Goal: Information Seeking & Learning: Learn about a topic

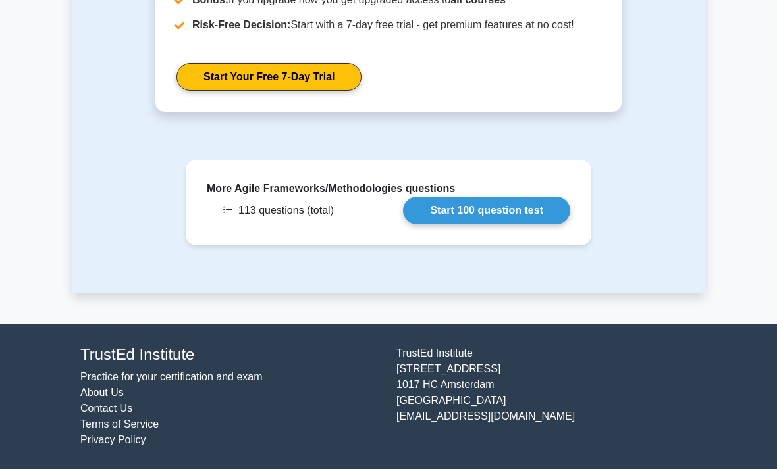
scroll to position [2090, 0]
click at [491, 225] on link "Start 100 question test" at bounding box center [486, 211] width 167 height 28
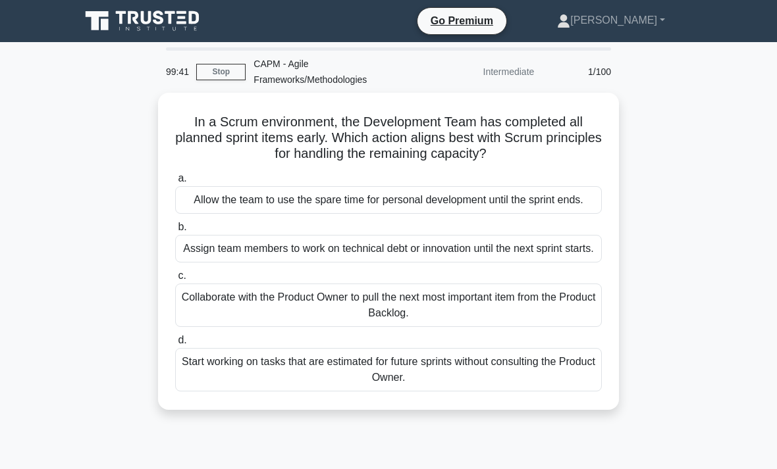
click at [559, 327] on div "Collaborate with the Product Owner to pull the next most important item from th…" at bounding box center [388, 305] width 427 height 43
click at [175, 280] on input "c. Collaborate with the Product Owner to pull the next most important item from…" at bounding box center [175, 276] width 0 height 9
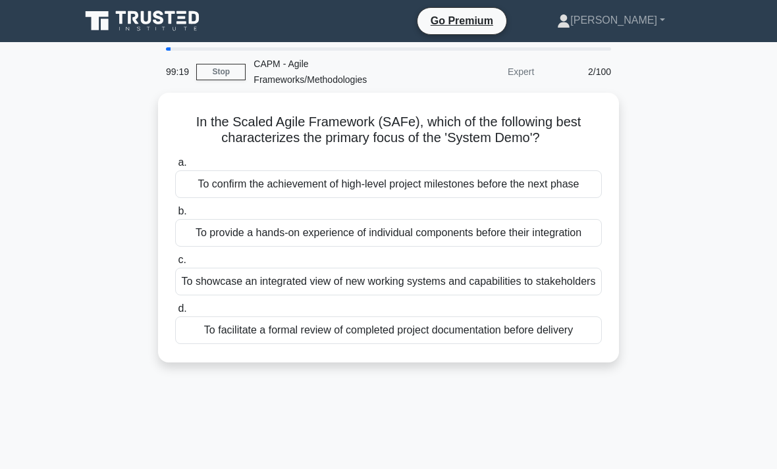
click at [564, 247] on div "To provide a hands-on experience of individual components before their integrat…" at bounding box center [388, 233] width 427 height 28
click at [175, 216] on input "b. To provide a hands-on experience of individual components before their integ…" at bounding box center [175, 211] width 0 height 9
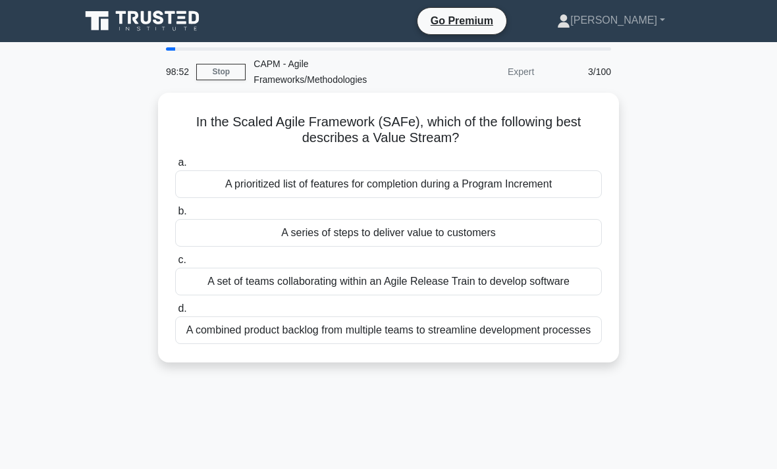
click at [550, 230] on div "A series of steps to deliver value to customers" at bounding box center [388, 233] width 427 height 28
click at [175, 216] on input "b. A series of steps to deliver value to customers" at bounding box center [175, 211] width 0 height 9
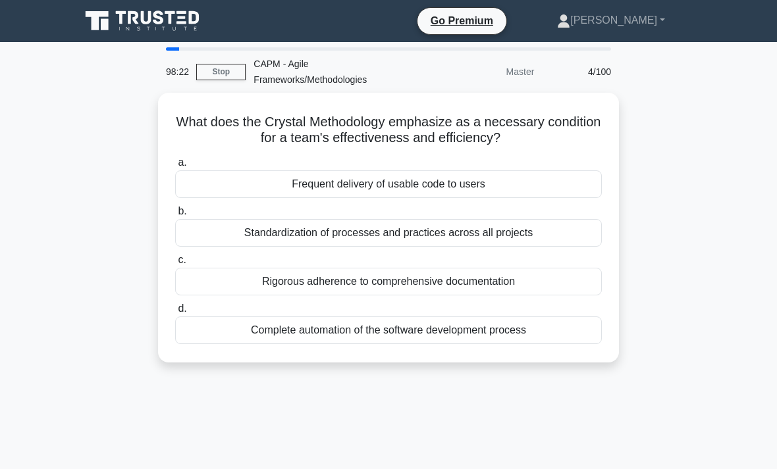
click at [523, 225] on div "Standardization of processes and practices across all projects" at bounding box center [388, 233] width 427 height 28
click at [175, 216] on input "b. Standardization of processes and practices across all projects" at bounding box center [175, 211] width 0 height 9
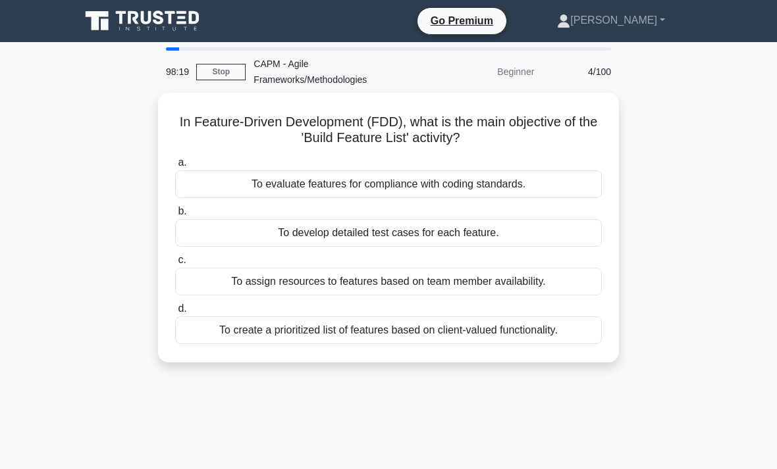
click at [219, 73] on link "Stop" at bounding box center [220, 72] width 49 height 16
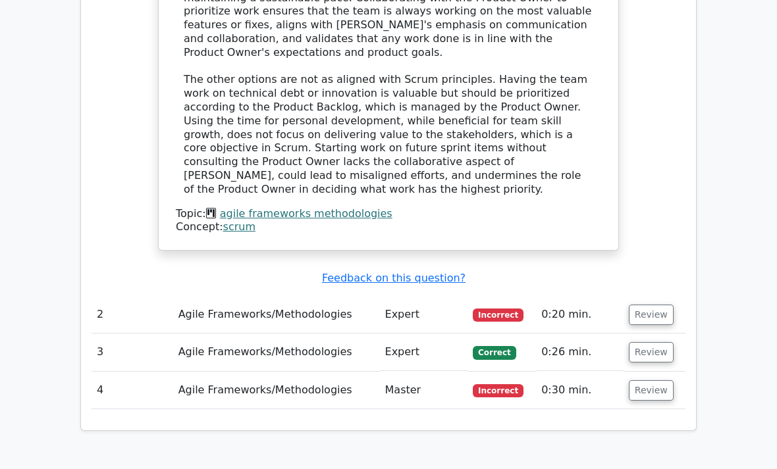
scroll to position [1535, 0]
click at [643, 306] on button "Review" at bounding box center [651, 316] width 45 height 20
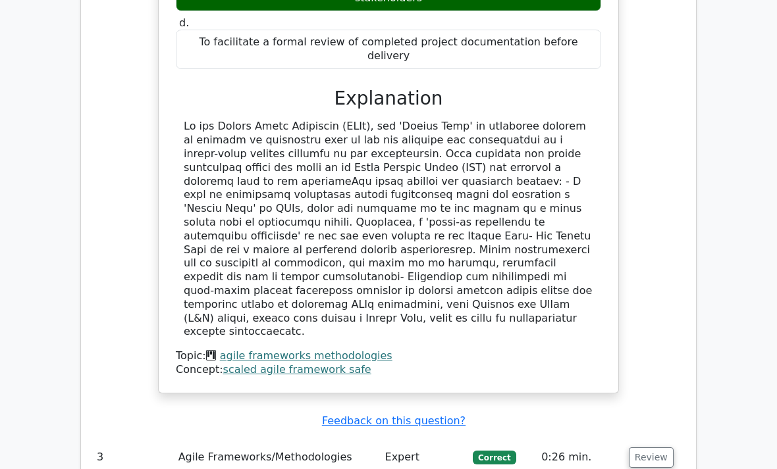
scroll to position [2155, 0]
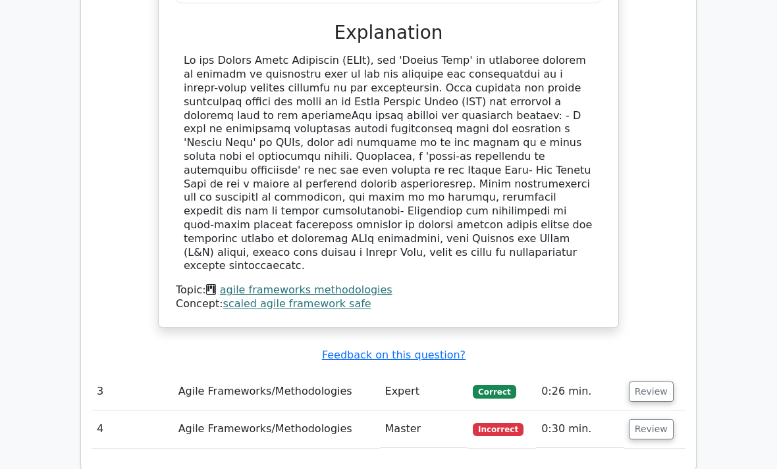
click at [651, 382] on button "Review" at bounding box center [651, 392] width 45 height 20
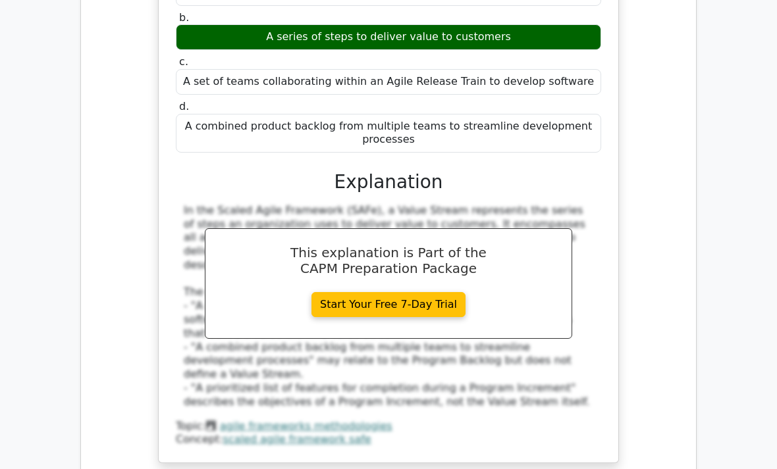
scroll to position [2684, 0]
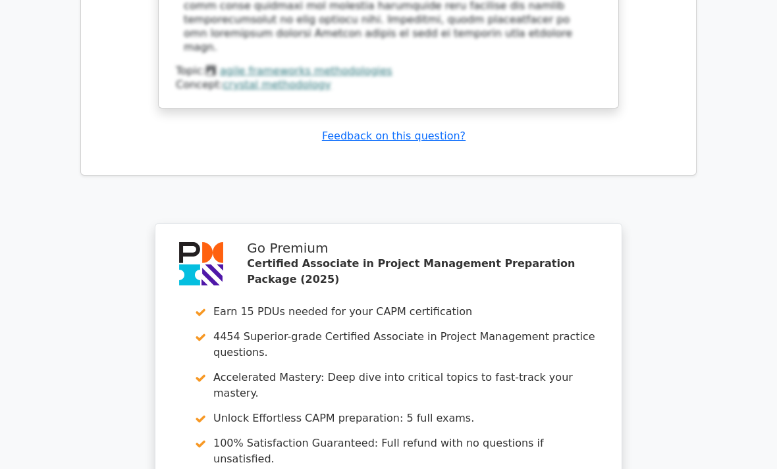
scroll to position [3716, 0]
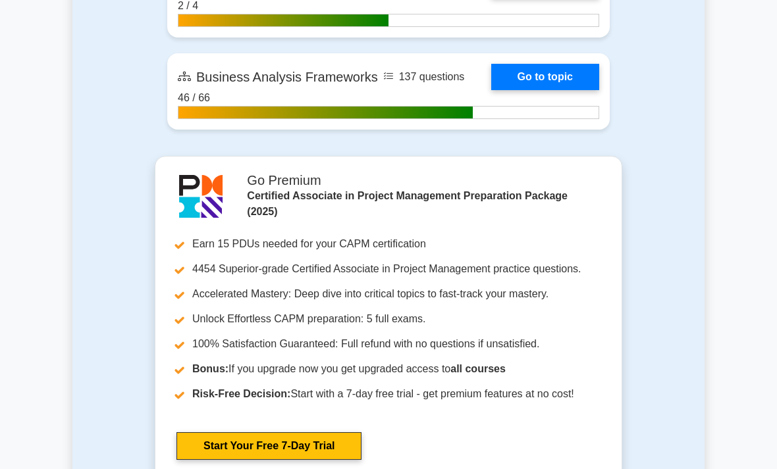
scroll to position [3323, 0]
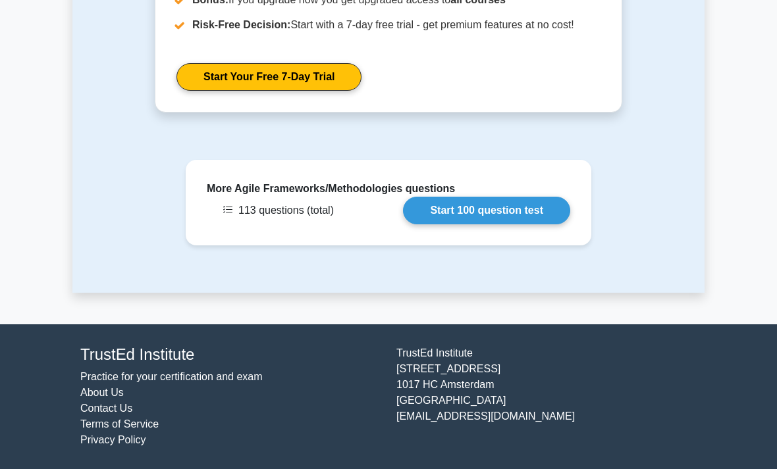
scroll to position [2090, 0]
click at [482, 225] on link "Start 100 question test" at bounding box center [486, 211] width 167 height 28
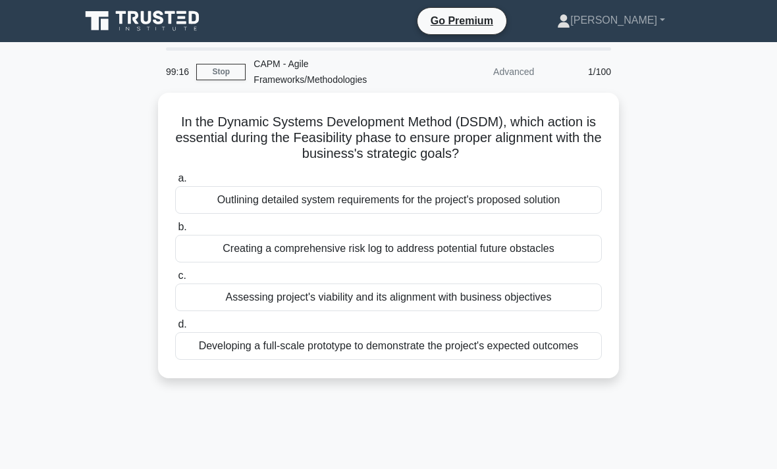
click at [541, 299] on div "Assessing project's viability and its alignment with business objectives" at bounding box center [388, 298] width 427 height 28
click at [175, 280] on input "c. Assessing project's viability and its alignment with business objectives" at bounding box center [175, 276] width 0 height 9
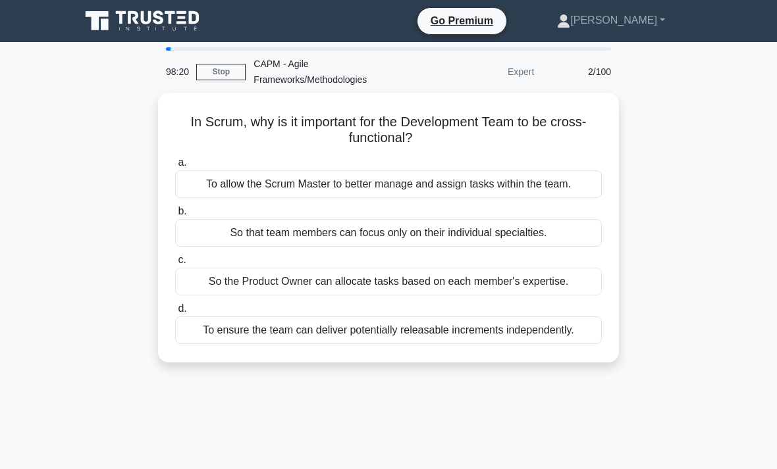
click at [512, 344] on div "To ensure the team can deliver potentially releasable increments independently." at bounding box center [388, 331] width 427 height 28
click at [175, 313] on input "d. To ensure the team can deliver potentially releasable increments independent…" at bounding box center [175, 309] width 0 height 9
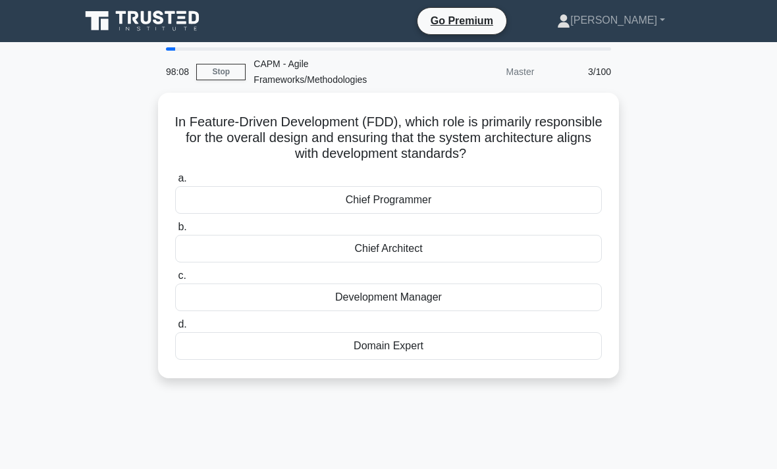
click at [489, 245] on div "Chief Architect" at bounding box center [388, 249] width 427 height 28
click at [175, 232] on input "b. Chief Architect" at bounding box center [175, 227] width 0 height 9
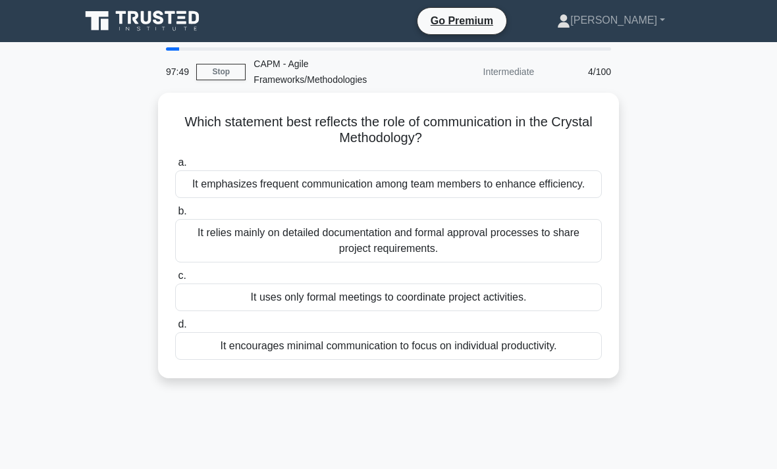
click at [492, 360] on div "It encourages minimal communication to focus on individual productivity." at bounding box center [388, 347] width 427 height 28
click at [175, 329] on input "d. It encourages minimal communication to focus on individual productivity." at bounding box center [175, 325] width 0 height 9
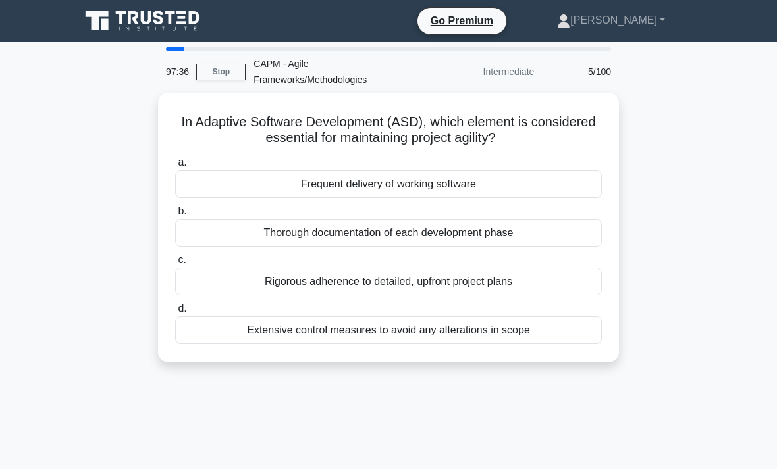
click at [502, 189] on div "Frequent delivery of working software" at bounding box center [388, 185] width 427 height 28
click at [175, 167] on input "a. Frequent delivery of working software" at bounding box center [175, 163] width 0 height 9
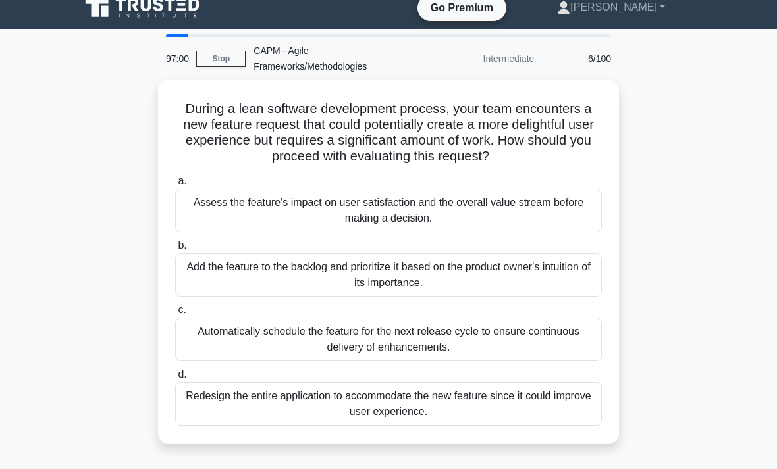
scroll to position [11, 0]
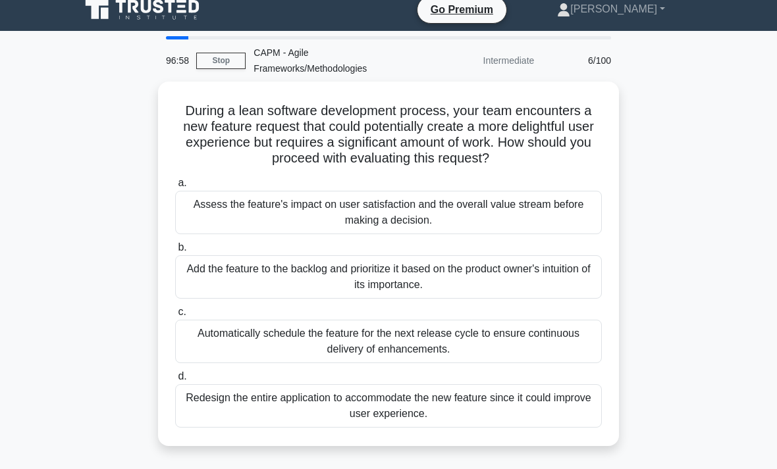
click at [541, 295] on div "Add the feature to the backlog and prioritize it based on the product owner's i…" at bounding box center [388, 276] width 427 height 43
click at [175, 252] on input "b. Add the feature to the backlog and prioritize it based on the product owner'…" at bounding box center [175, 248] width 0 height 9
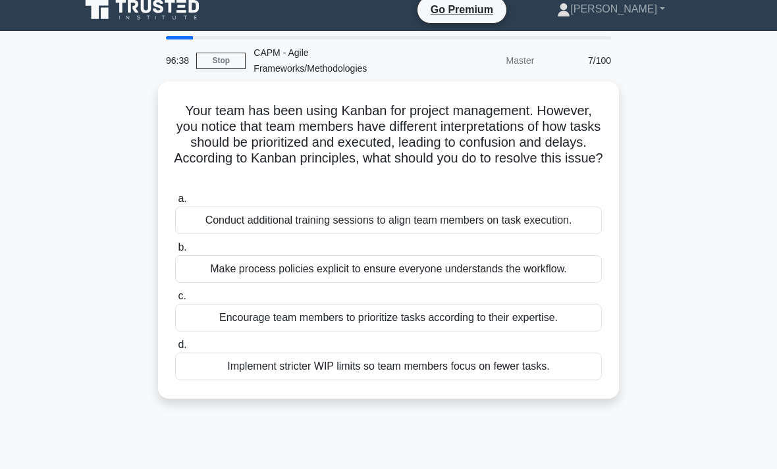
click at [547, 228] on div "Conduct additional training sessions to align team members on task execution." at bounding box center [388, 221] width 427 height 28
click at [175, 203] on input "a. Conduct additional training sessions to align team members on task execution." at bounding box center [175, 199] width 0 height 9
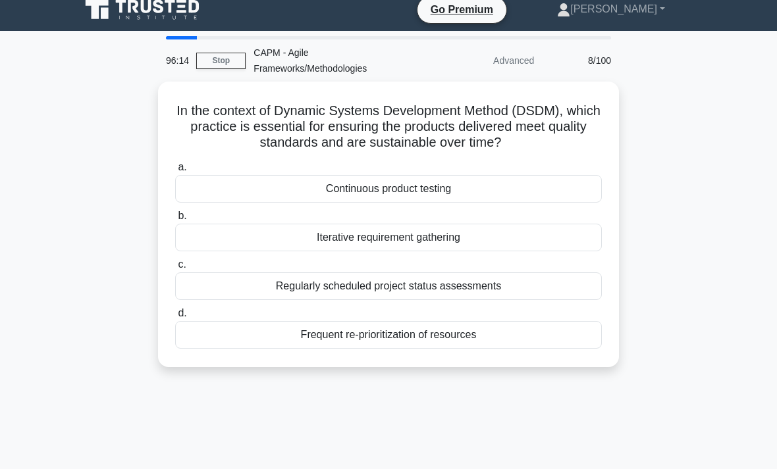
click at [467, 298] on div "Regularly scheduled project status assessments" at bounding box center [388, 287] width 427 height 28
click at [175, 269] on input "c. Regularly scheduled project status assessments" at bounding box center [175, 265] width 0 height 9
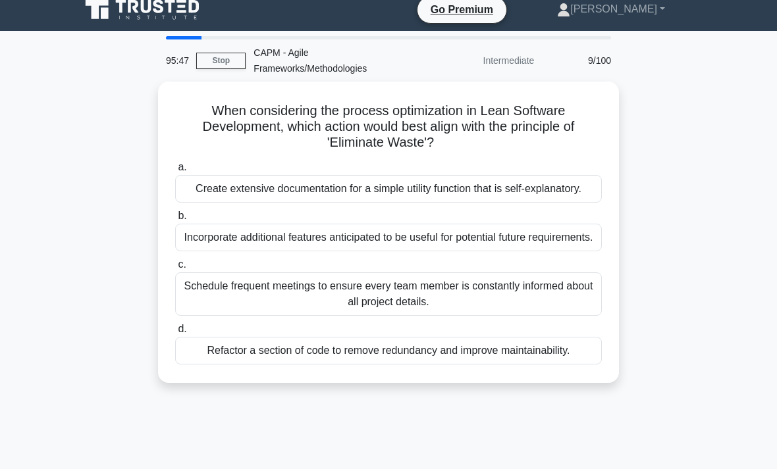
click at [516, 198] on div "Create extensive documentation for a simple utility function that is self-expla…" at bounding box center [388, 189] width 427 height 28
click at [175, 172] on input "a. Create extensive documentation for a simple utility function that is self-ex…" at bounding box center [175, 167] width 0 height 9
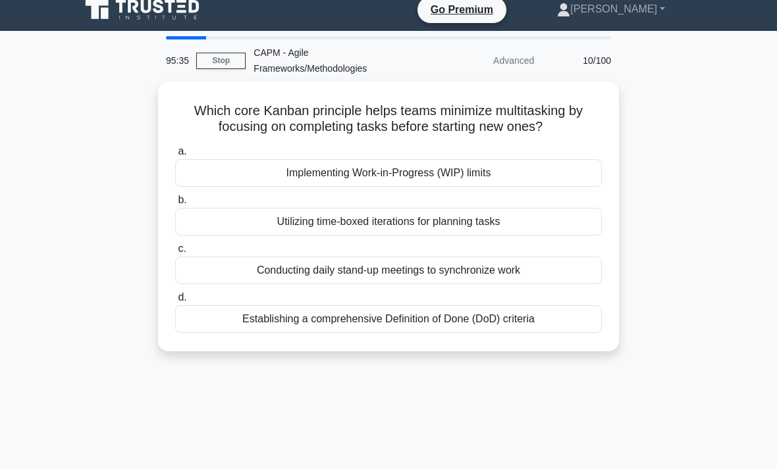
click at [439, 171] on div "Implementing Work-in-Progress (WIP) limits" at bounding box center [388, 173] width 427 height 28
click at [175, 156] on input "a. Implementing Work-in-Progress (WIP) limits" at bounding box center [175, 151] width 0 height 9
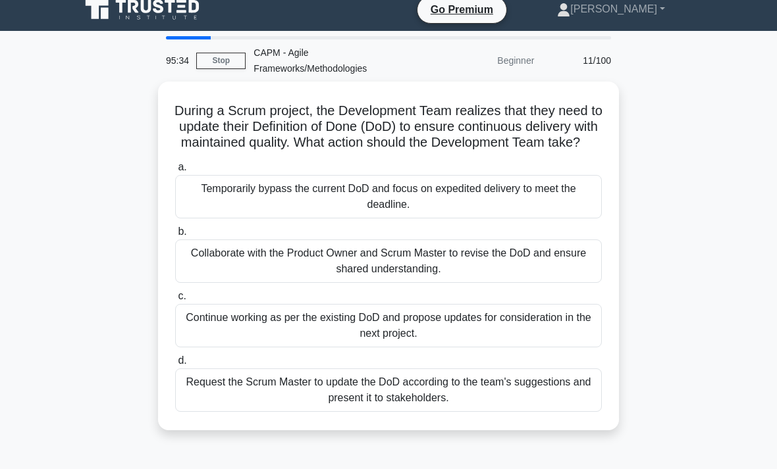
click at [220, 61] on link "Stop" at bounding box center [220, 61] width 49 height 16
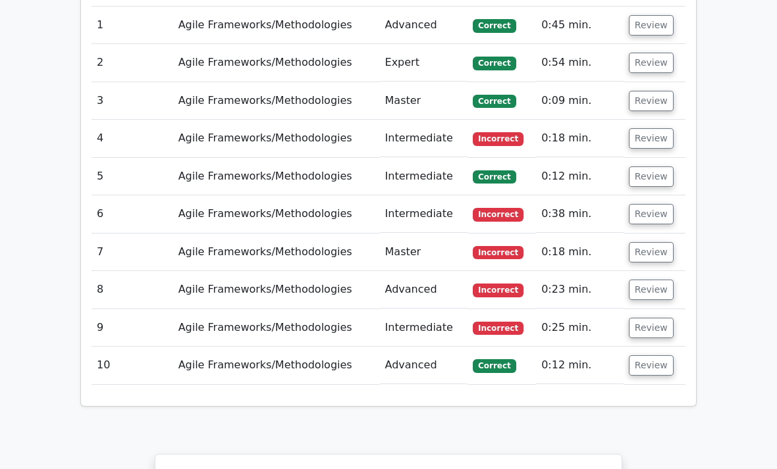
scroll to position [1071, 0]
click at [654, 129] on button "Review" at bounding box center [651, 139] width 45 height 20
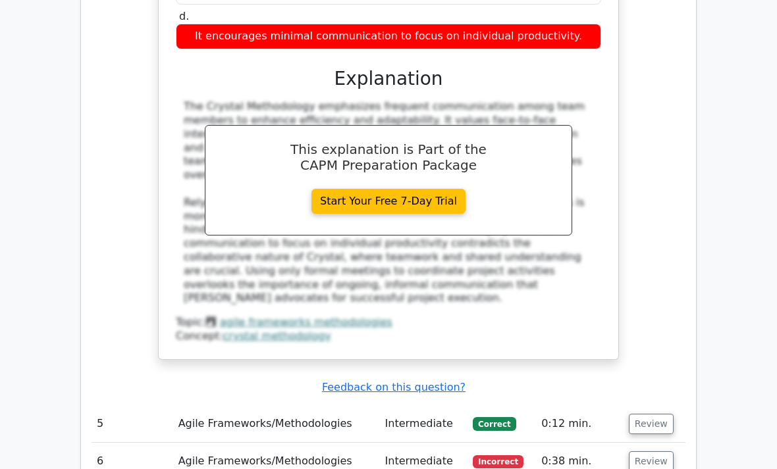
scroll to position [2066, 0]
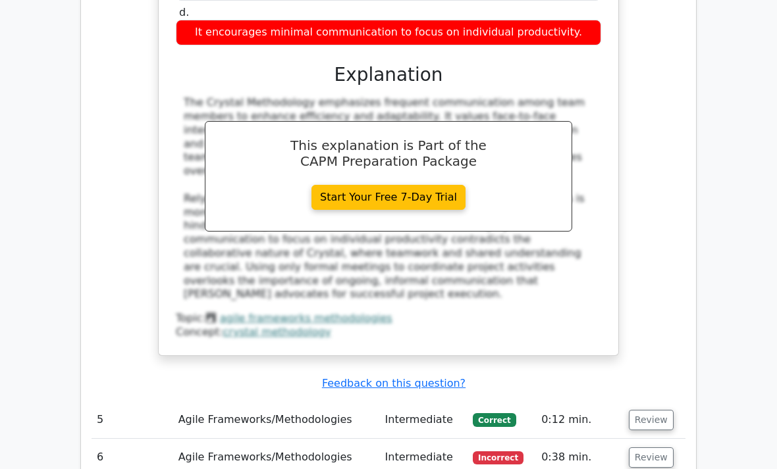
click at [640, 448] on button "Review" at bounding box center [651, 458] width 45 height 20
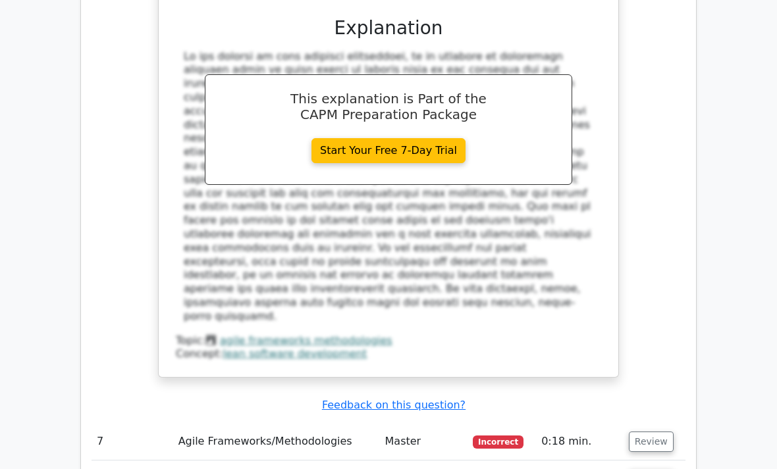
scroll to position [2933, 0]
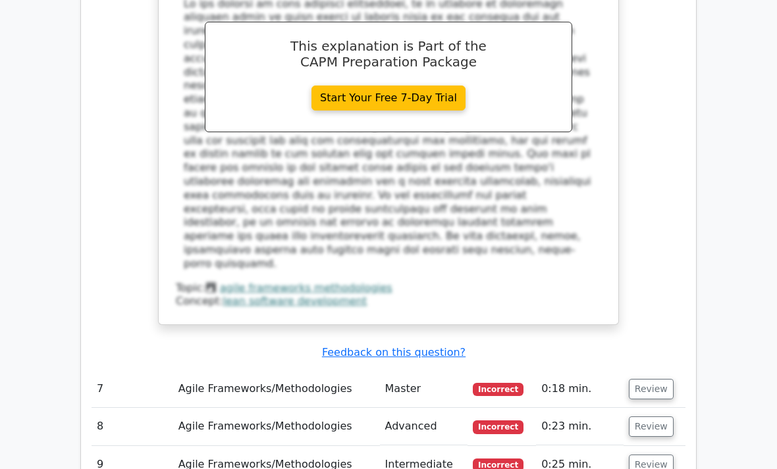
click at [650, 379] on button "Review" at bounding box center [651, 389] width 45 height 20
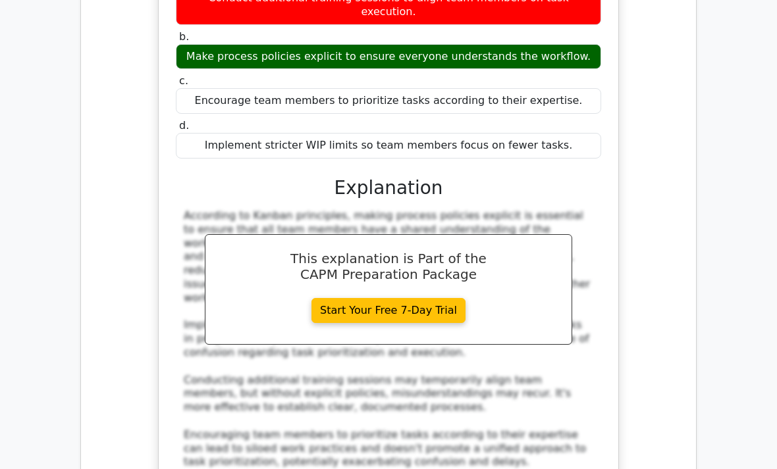
scroll to position [3479, 0]
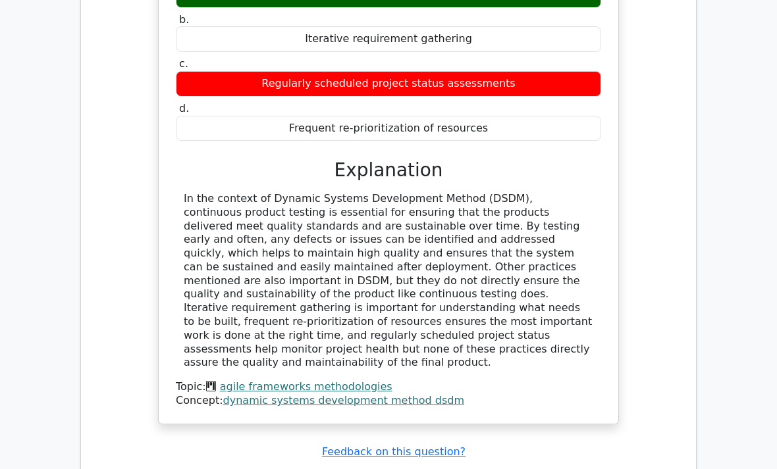
scroll to position [4213, 0]
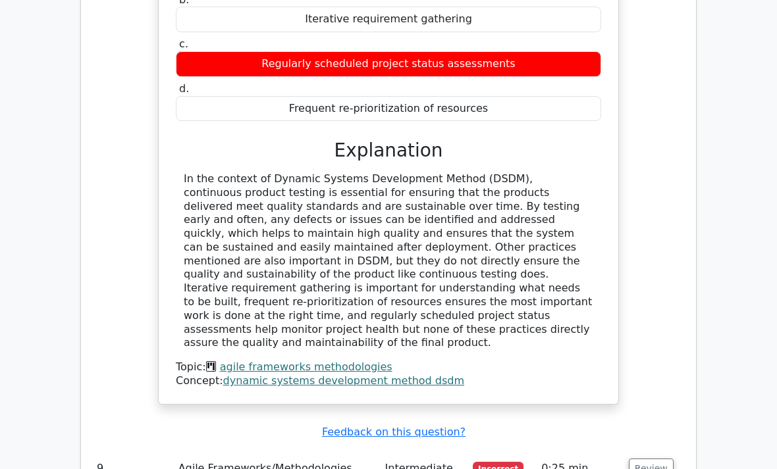
click at [643, 459] on button "Review" at bounding box center [651, 469] width 45 height 20
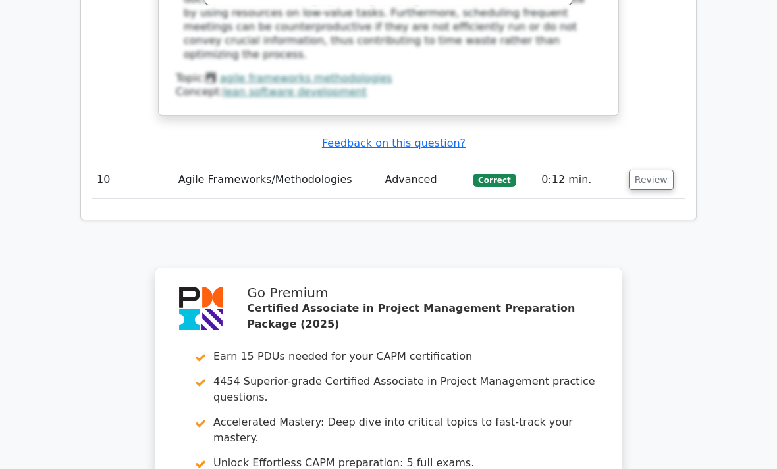
scroll to position [5232, 0]
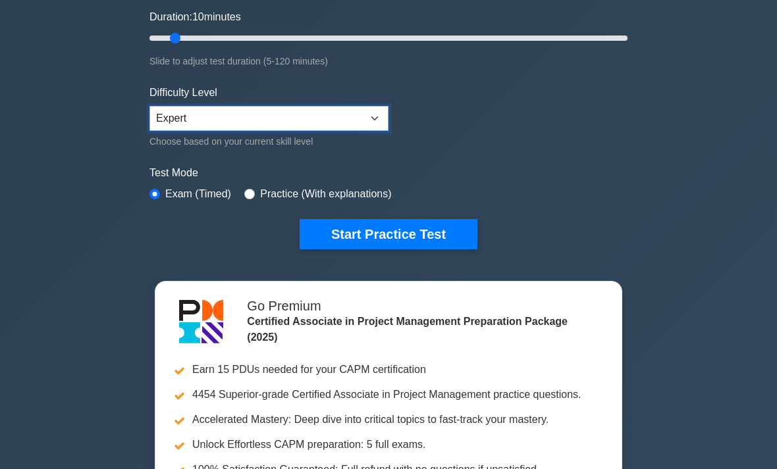
click at [377, 117] on select "Beginner Intermediate Expert" at bounding box center [268, 119] width 239 height 25
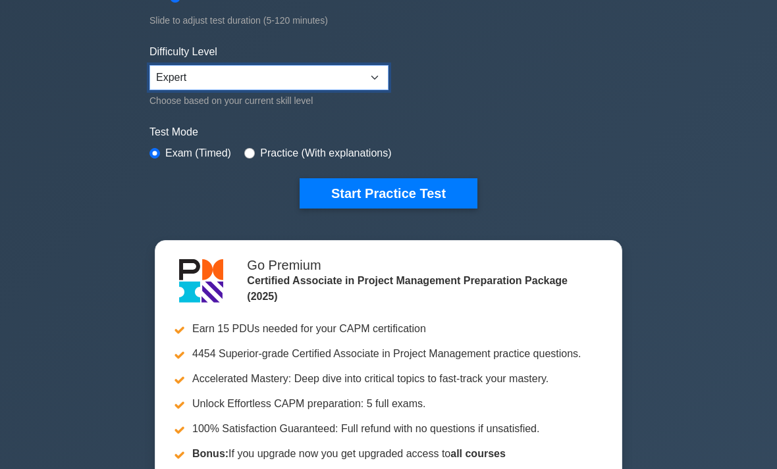
scroll to position [289, 0]
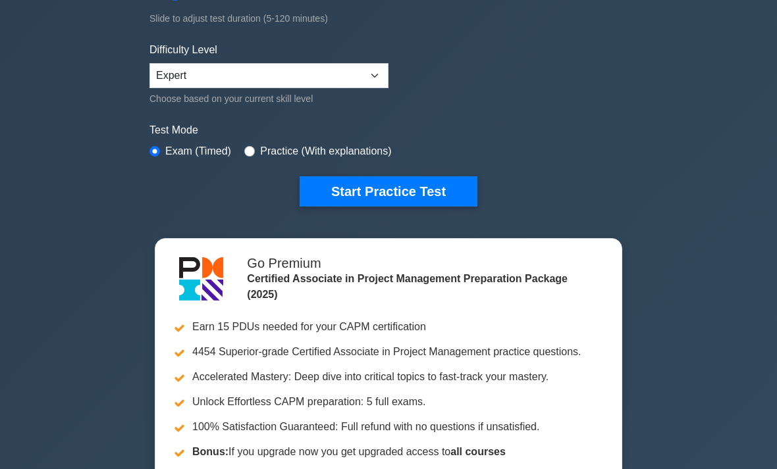
click at [290, 151] on label "Practice (With explanations)" at bounding box center [325, 152] width 131 height 16
click at [255, 151] on input "radio" at bounding box center [249, 151] width 11 height 11
radio input "true"
click at [157, 146] on input "radio" at bounding box center [154, 151] width 11 height 11
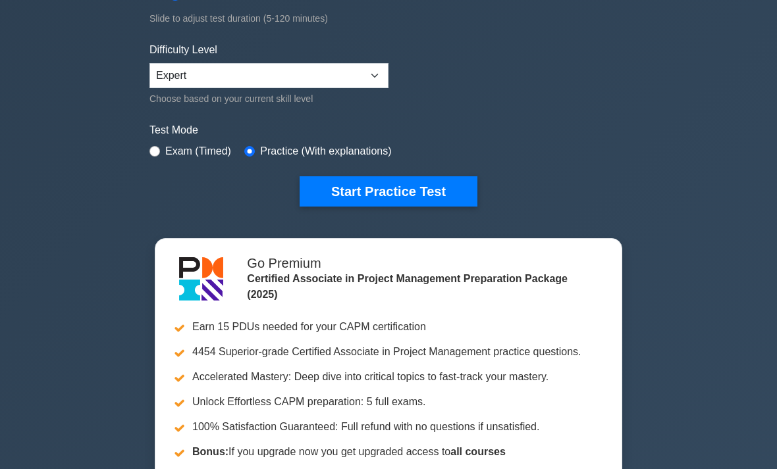
radio input "true"
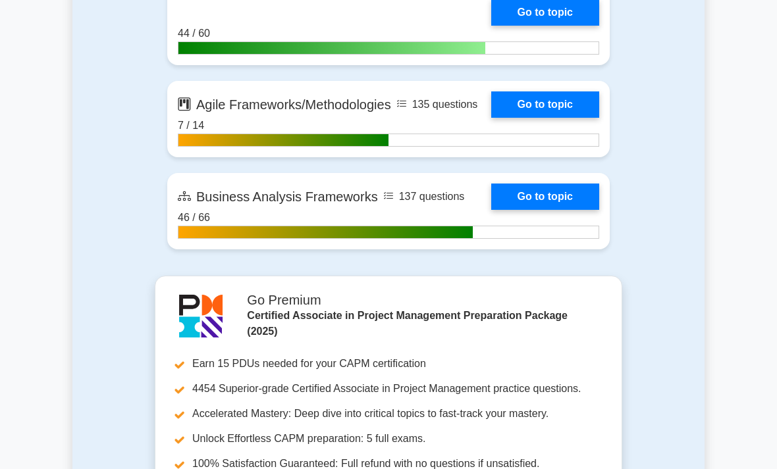
scroll to position [3207, 0]
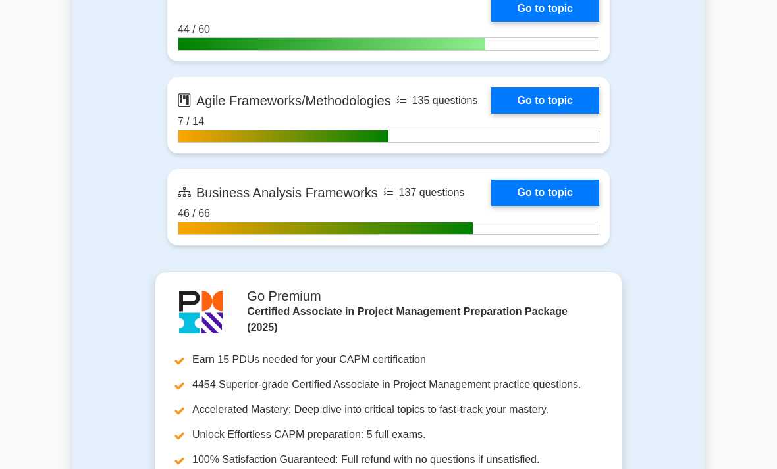
click at [527, 114] on link "Go to topic" at bounding box center [545, 101] width 108 height 26
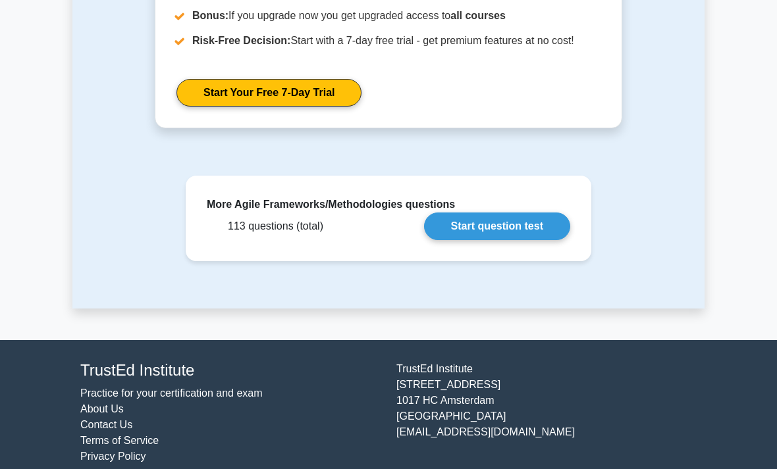
scroll to position [1792, 0]
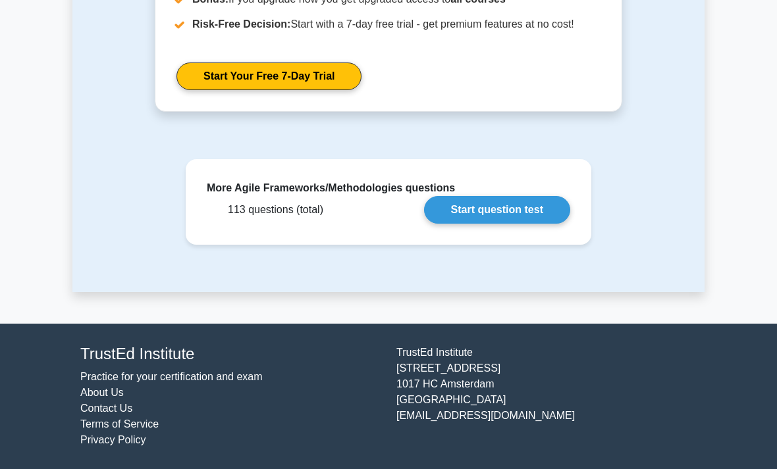
click at [496, 224] on link "Start question test" at bounding box center [497, 210] width 146 height 28
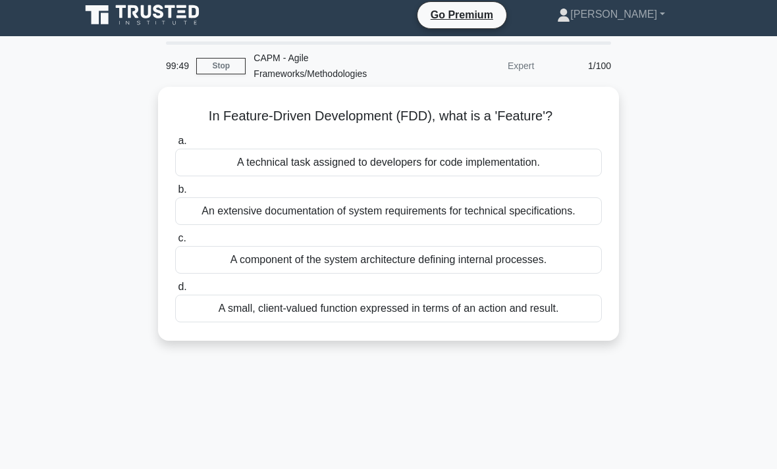
scroll to position [22, 0]
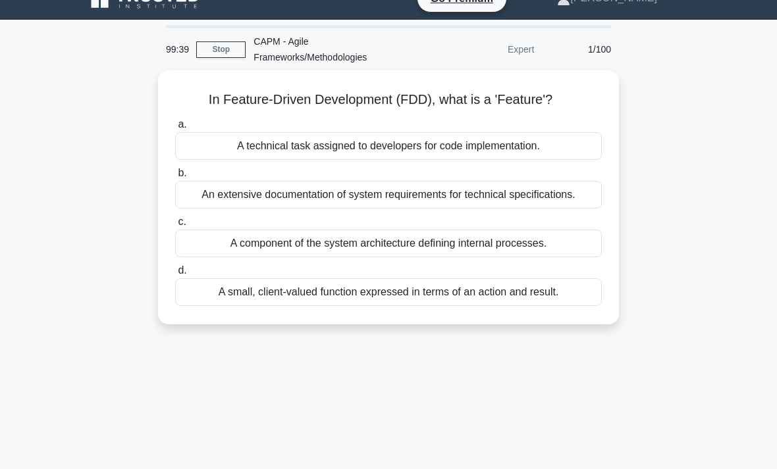
click at [552, 306] on div "A small, client-valued function expressed in terms of an action and result." at bounding box center [388, 293] width 427 height 28
click at [175, 275] on input "d. A small, client-valued function expressed in terms of an action and result." at bounding box center [175, 271] width 0 height 9
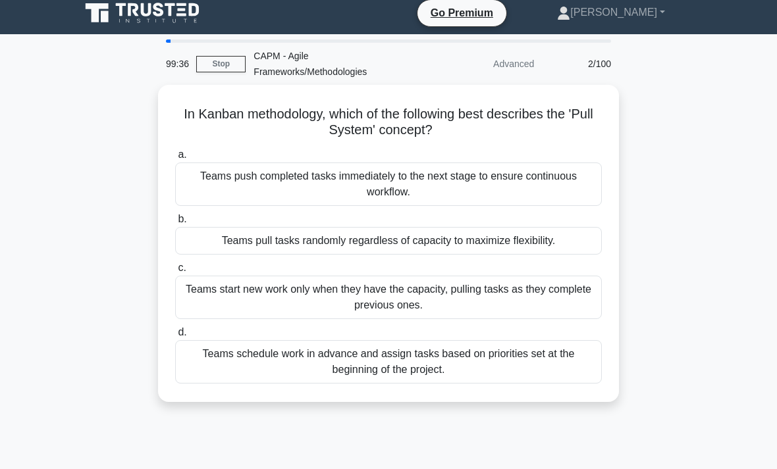
scroll to position [7, 0]
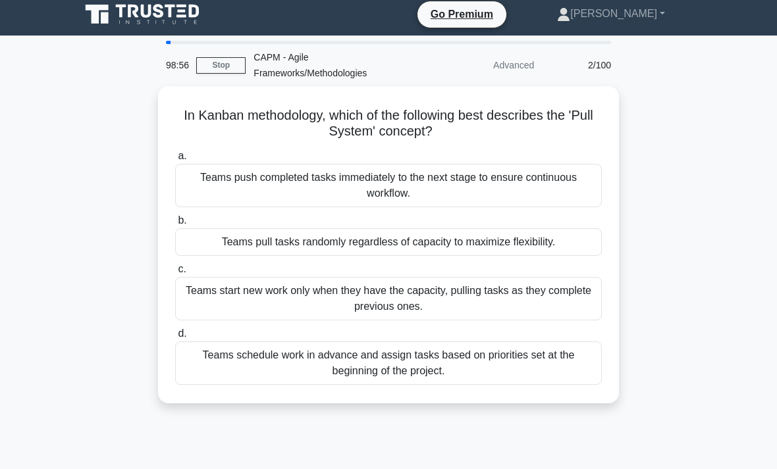
click at [534, 297] on div "Teams start new work only when they have the capacity, pulling tasks as they co…" at bounding box center [388, 298] width 427 height 43
click at [175, 274] on input "c. Teams start new work only when they have the capacity, pulling tasks as they…" at bounding box center [175, 269] width 0 height 9
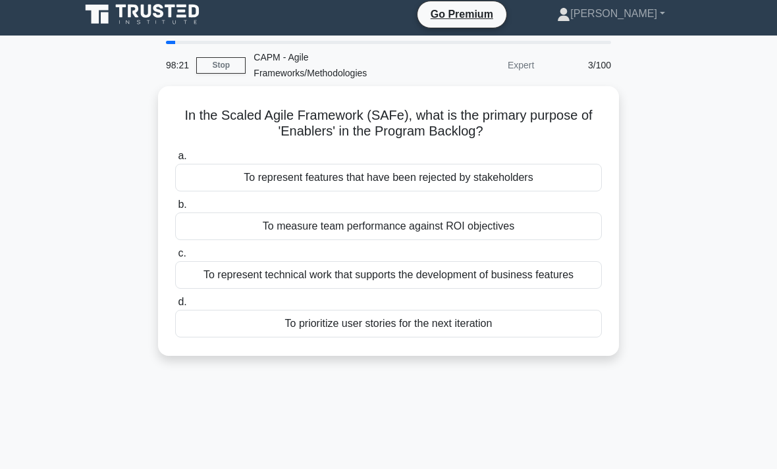
click at [541, 277] on div "To represent technical work that supports the development of business features" at bounding box center [388, 275] width 427 height 28
click at [175, 258] on input "c. To represent technical work that supports the development of business featur…" at bounding box center [175, 254] width 0 height 9
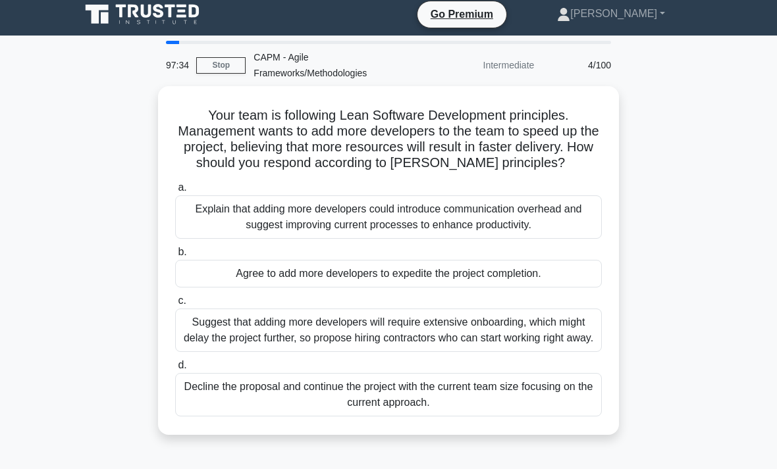
click at [464, 239] on div "Explain that adding more developers could introduce communication overhead and …" at bounding box center [388, 217] width 427 height 43
click at [175, 192] on input "a. Explain that adding more developers could introduce communication overhead a…" at bounding box center [175, 188] width 0 height 9
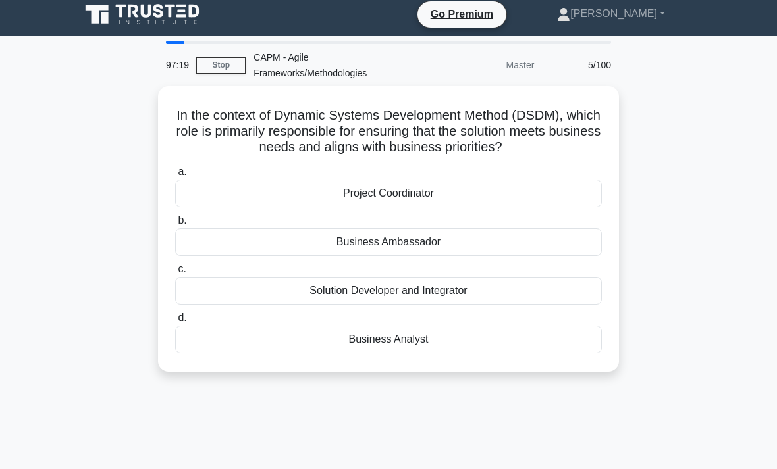
click at [477, 350] on div "Business Analyst" at bounding box center [388, 340] width 427 height 28
click at [175, 323] on input "d. Business Analyst" at bounding box center [175, 318] width 0 height 9
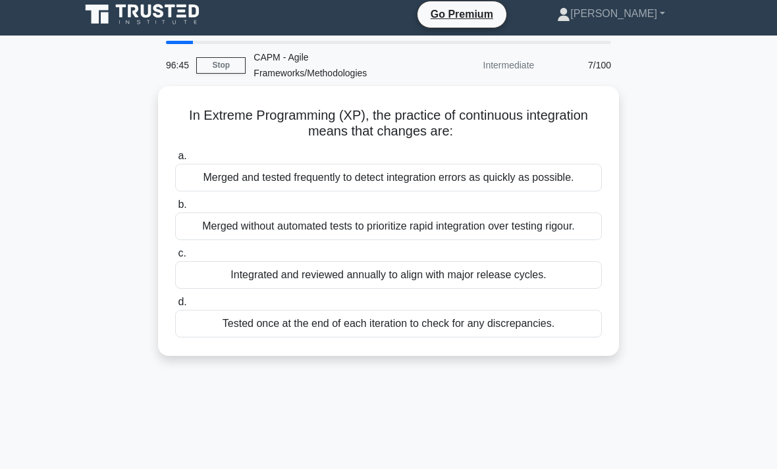
click at [561, 184] on div "Merged and tested frequently to detect integration errors as quickly as possibl…" at bounding box center [388, 178] width 427 height 28
click at [175, 161] on input "a. Merged and tested frequently to detect integration errors as quickly as poss…" at bounding box center [175, 156] width 0 height 9
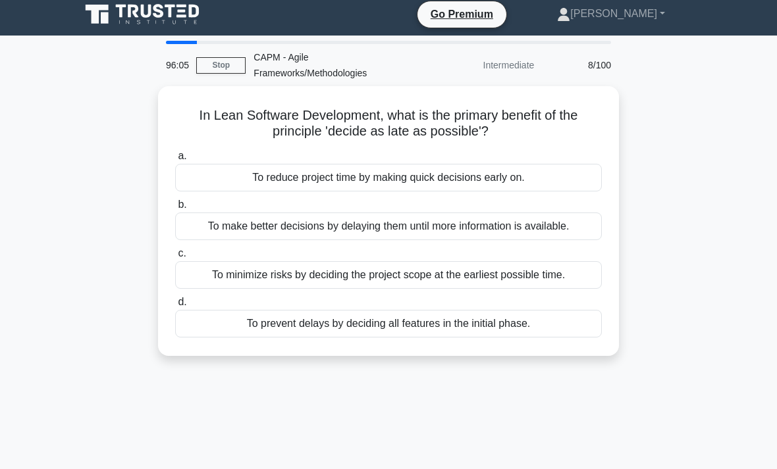
click at [560, 230] on div "To make better decisions by delaying them until more information is available." at bounding box center [388, 227] width 427 height 28
click at [175, 209] on input "b. To make better decisions by delaying them until more information is availabl…" at bounding box center [175, 205] width 0 height 9
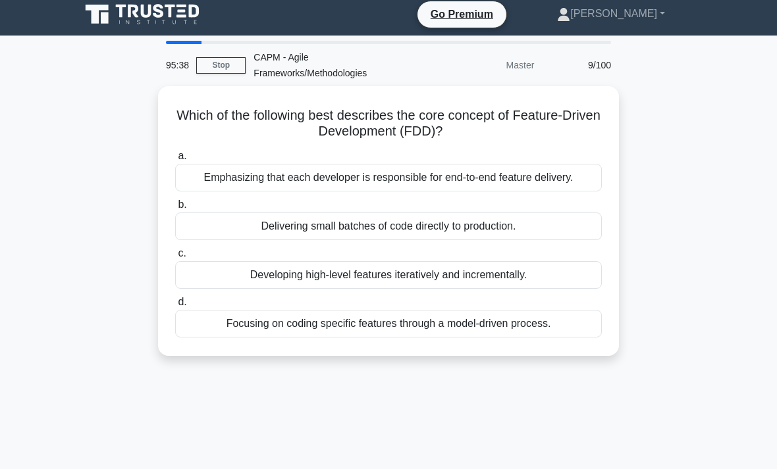
click at [551, 330] on div "Focusing on coding specific features through a model-driven process." at bounding box center [388, 324] width 427 height 28
click at [175, 307] on input "d. Focusing on coding specific features through a model-driven process." at bounding box center [175, 302] width 0 height 9
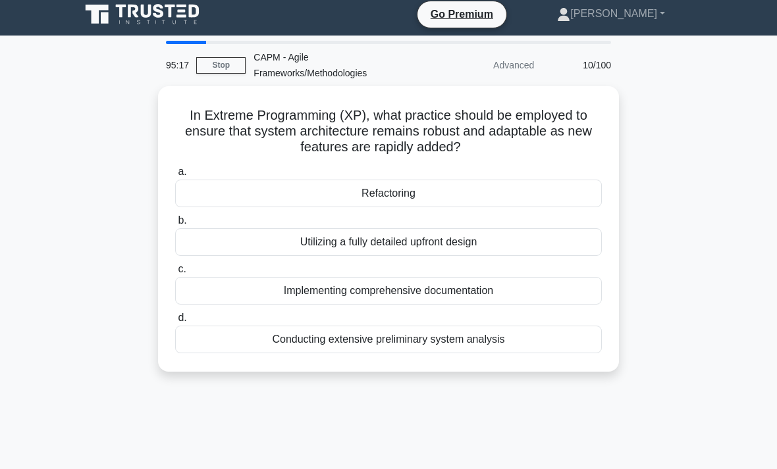
click at [576, 286] on div "Implementing comprehensive documentation" at bounding box center [388, 291] width 427 height 28
click at [175, 274] on input "c. Implementing comprehensive documentation" at bounding box center [175, 269] width 0 height 9
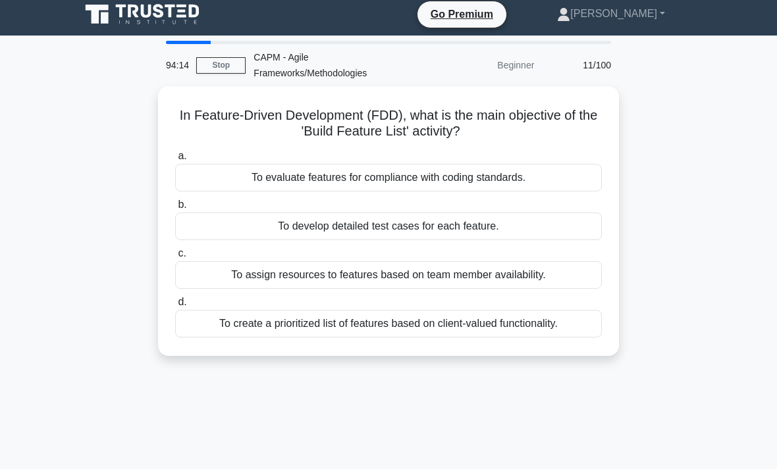
click at [533, 323] on div "To create a prioritized list of features based on client-valued functionality." at bounding box center [388, 324] width 427 height 28
click at [175, 307] on input "d. To create a prioritized list of features based on client-valued functionalit…" at bounding box center [175, 302] width 0 height 9
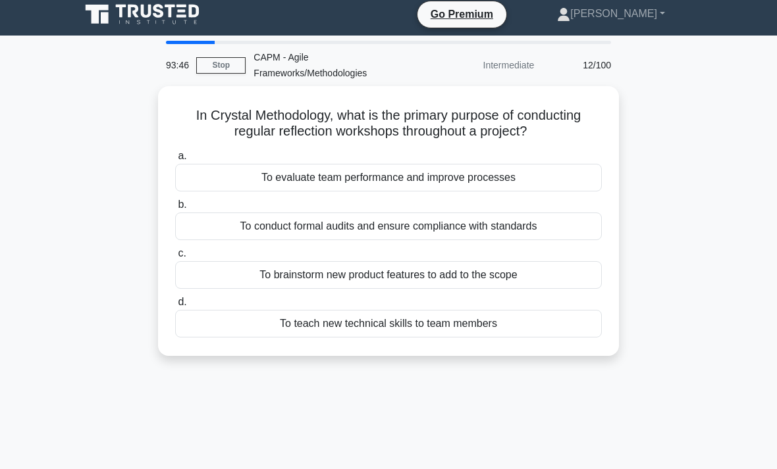
click at [482, 192] on div "To evaluate team performance and improve processes" at bounding box center [388, 178] width 427 height 28
click at [175, 161] on input "a. To evaluate team performance and improve processes" at bounding box center [175, 156] width 0 height 9
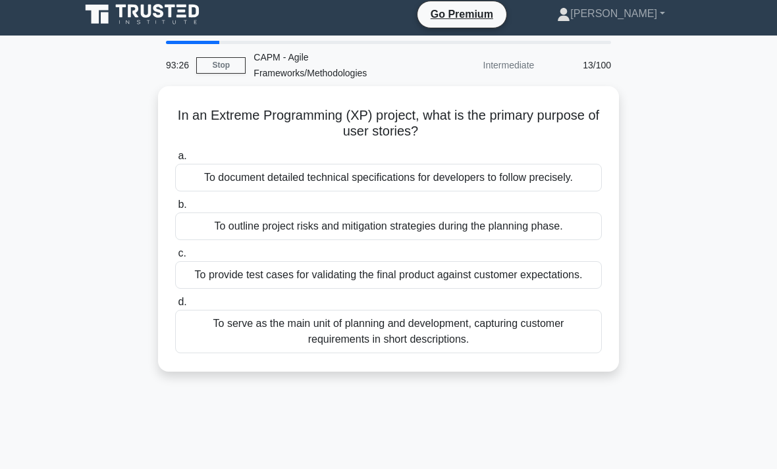
click at [538, 354] on div "To serve as the main unit of planning and development, capturing customer requi…" at bounding box center [388, 331] width 427 height 43
click at [175, 307] on input "d. To serve as the main unit of planning and development, capturing customer re…" at bounding box center [175, 302] width 0 height 9
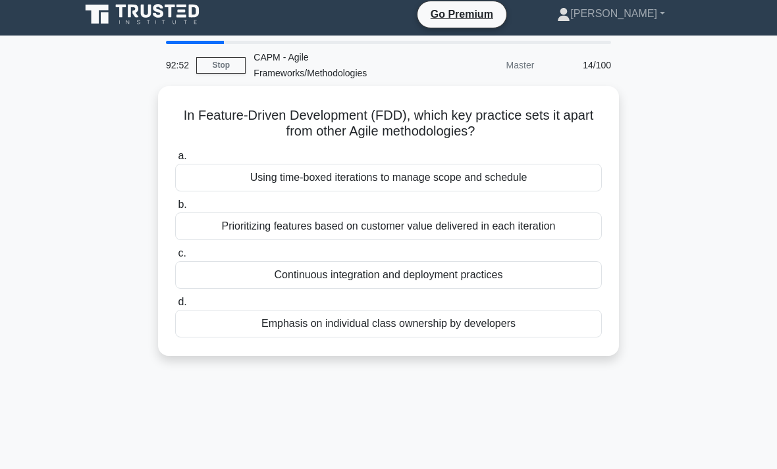
click at [406, 229] on div "Prioritizing features based on customer value delivered in each iteration" at bounding box center [388, 227] width 427 height 28
click at [175, 209] on input "b. Prioritizing features based on customer value delivered in each iteration" at bounding box center [175, 205] width 0 height 9
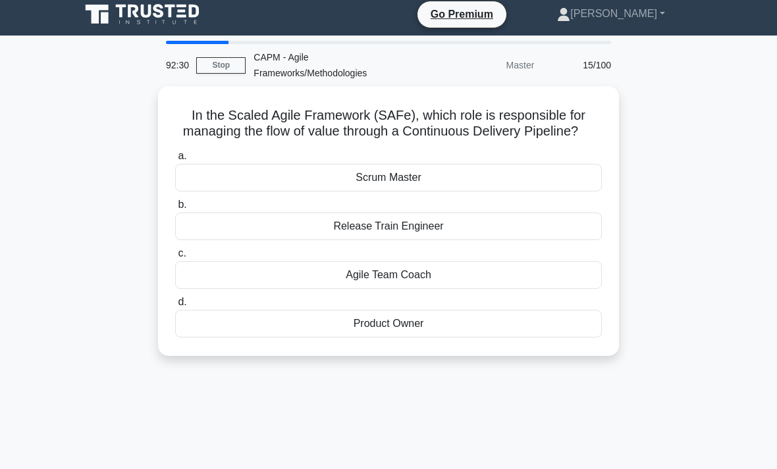
click at [377, 337] on div "Product Owner" at bounding box center [388, 324] width 427 height 28
click at [175, 307] on input "d. Product Owner" at bounding box center [175, 302] width 0 height 9
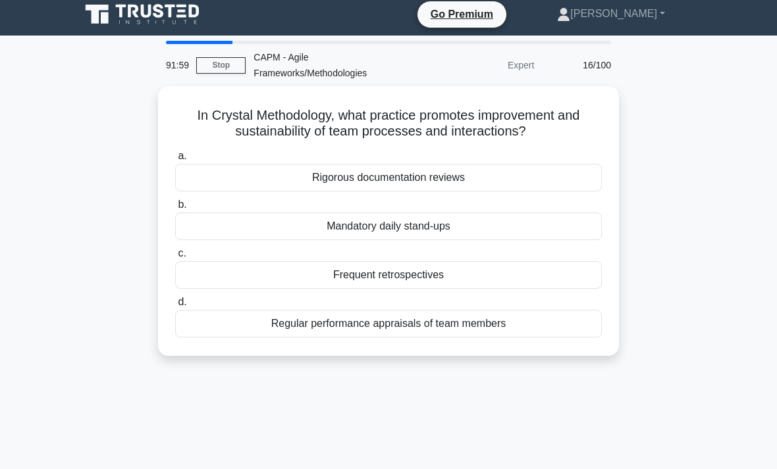
click at [444, 227] on div "Mandatory daily stand-ups" at bounding box center [388, 227] width 427 height 28
click at [175, 209] on input "b. Mandatory daily stand-ups" at bounding box center [175, 205] width 0 height 9
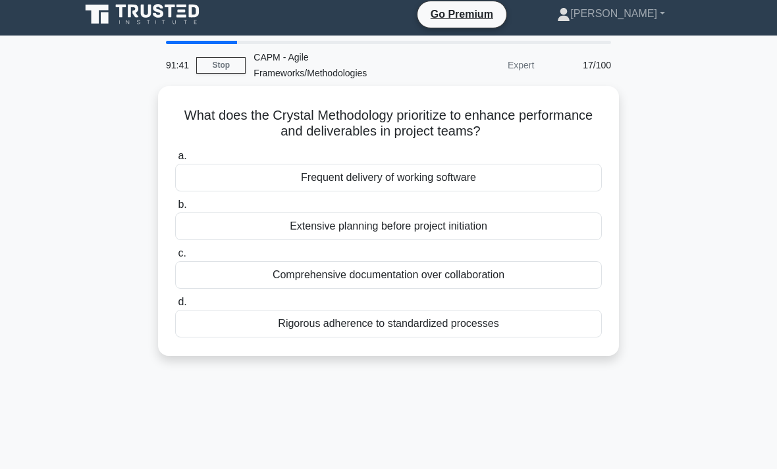
click at [475, 180] on div "Frequent delivery of working software" at bounding box center [388, 178] width 427 height 28
click at [175, 161] on input "a. Frequent delivery of working software" at bounding box center [175, 156] width 0 height 9
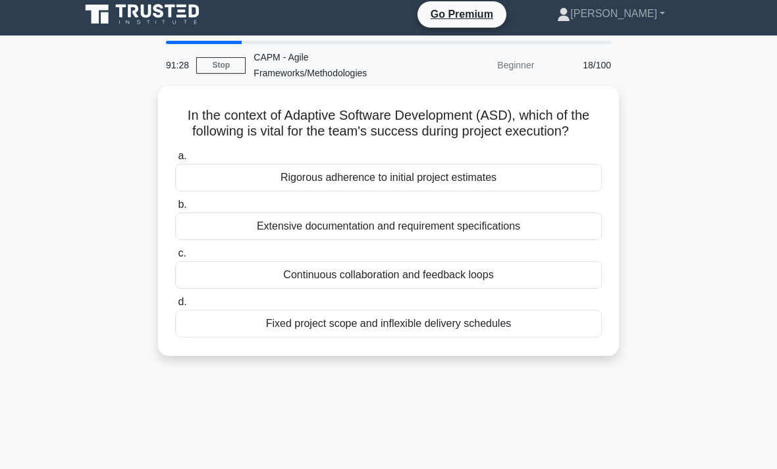
click at [346, 285] on div "Continuous collaboration and feedback loops" at bounding box center [388, 275] width 427 height 28
click at [175, 258] on input "c. Continuous collaboration and feedback loops" at bounding box center [175, 254] width 0 height 9
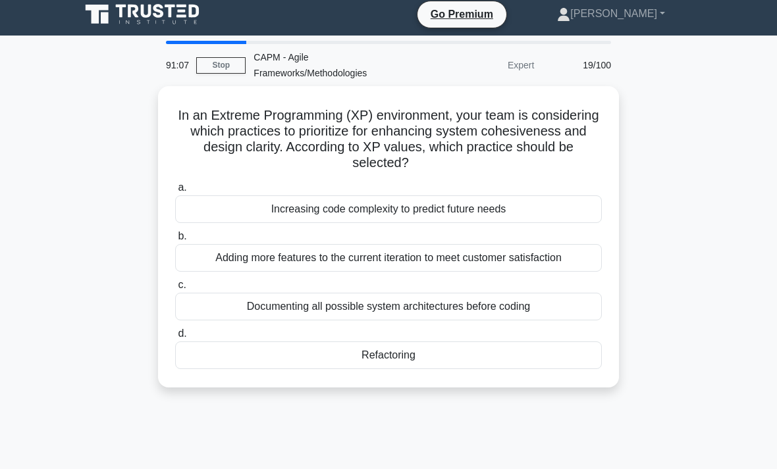
click at [345, 304] on div "Documenting all possible system architectures before coding" at bounding box center [388, 307] width 427 height 28
click at [175, 290] on input "c. Documenting all possible system architectures before coding" at bounding box center [175, 285] width 0 height 9
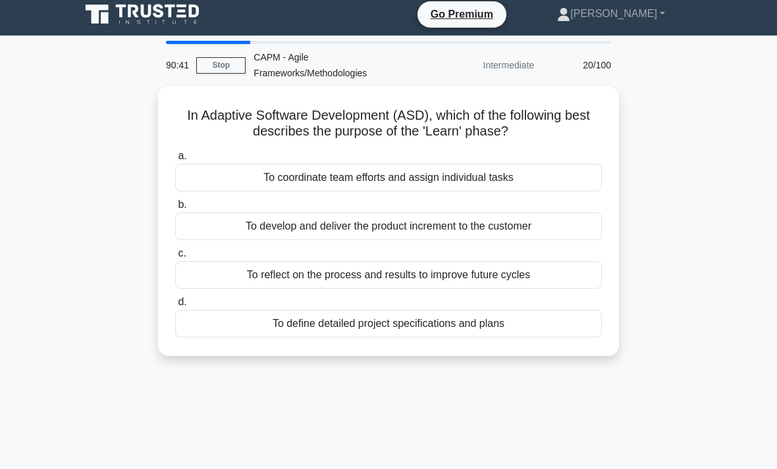
click at [549, 271] on div "To reflect on the process and results to improve future cycles" at bounding box center [388, 275] width 427 height 28
click at [175, 258] on input "c. To reflect on the process and results to improve future cycles" at bounding box center [175, 254] width 0 height 9
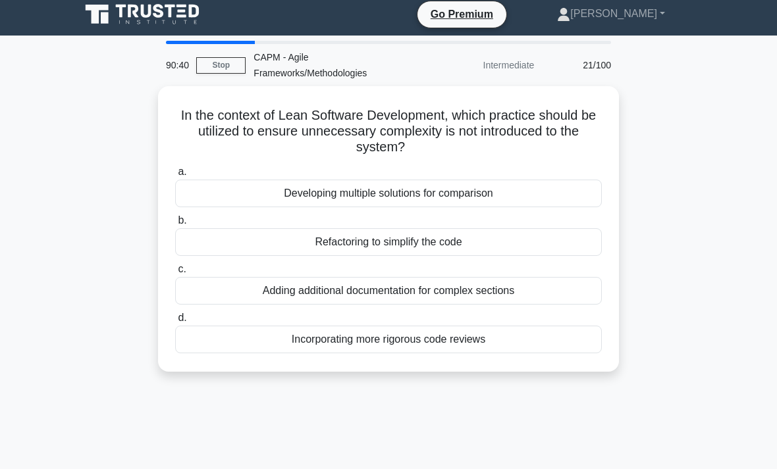
click at [234, 71] on link "Stop" at bounding box center [220, 65] width 49 height 16
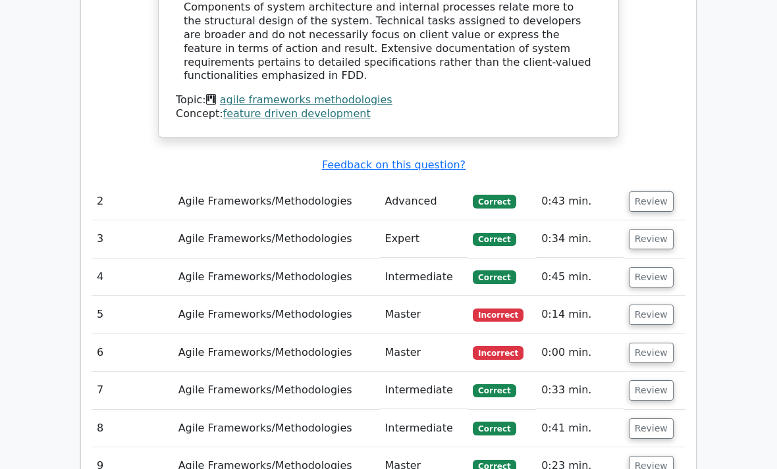
scroll to position [1508, 0]
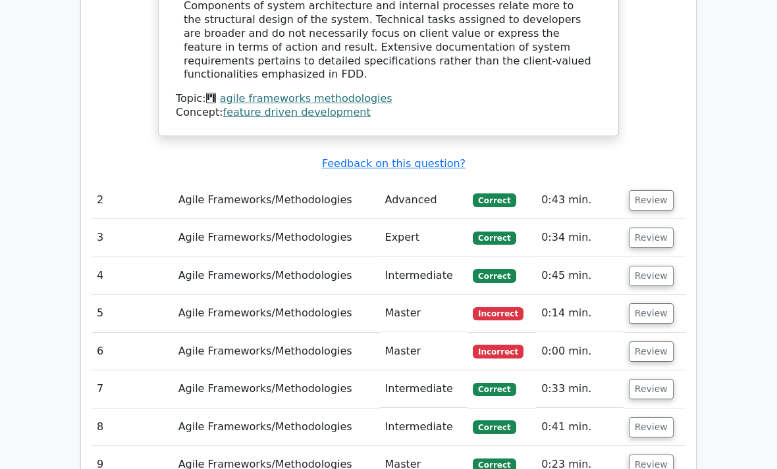
click at [638, 304] on button "Review" at bounding box center [651, 314] width 45 height 20
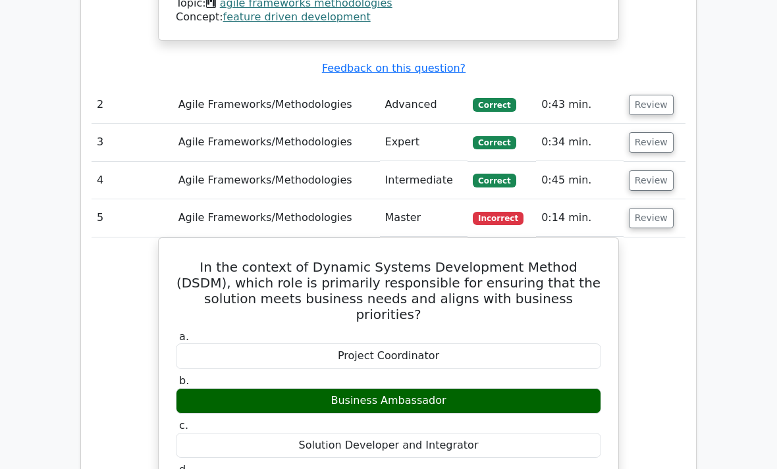
scroll to position [1605, 0]
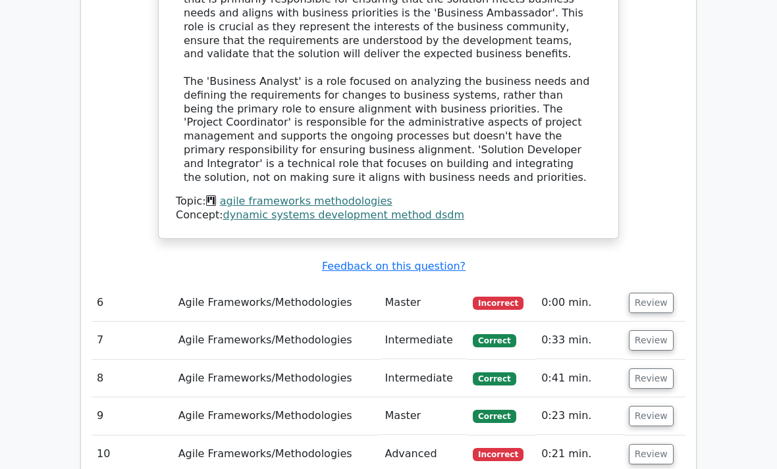
click at [637, 294] on button "Review" at bounding box center [651, 304] width 45 height 20
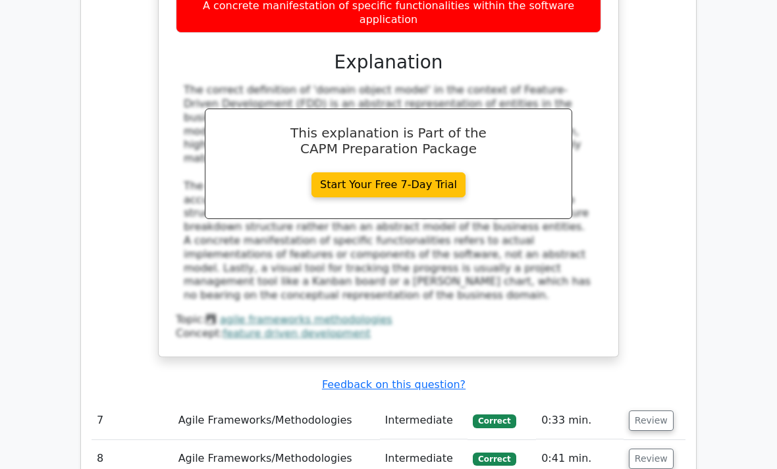
scroll to position [2760, 0]
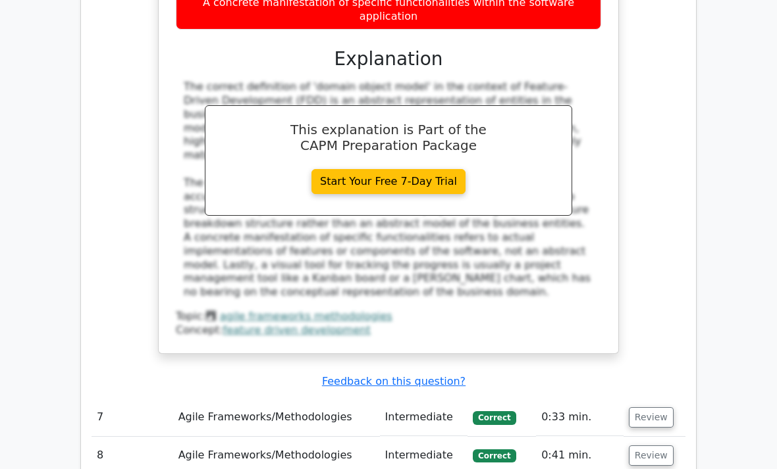
click at [635, 408] on button "Review" at bounding box center [651, 418] width 45 height 20
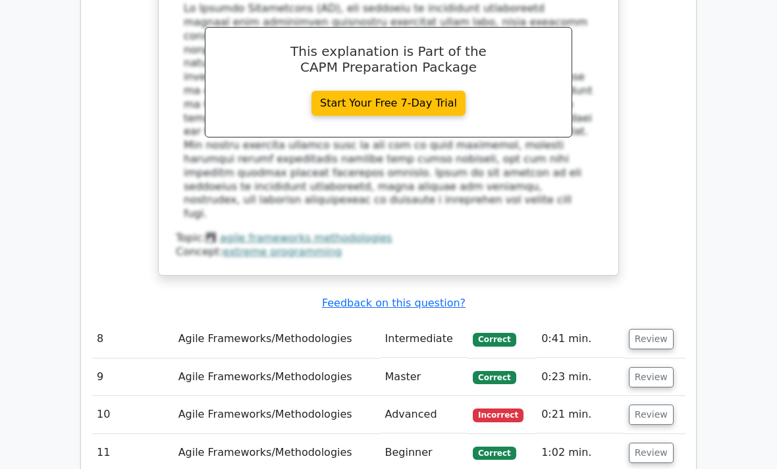
click at [644, 406] on button "Review" at bounding box center [651, 416] width 45 height 20
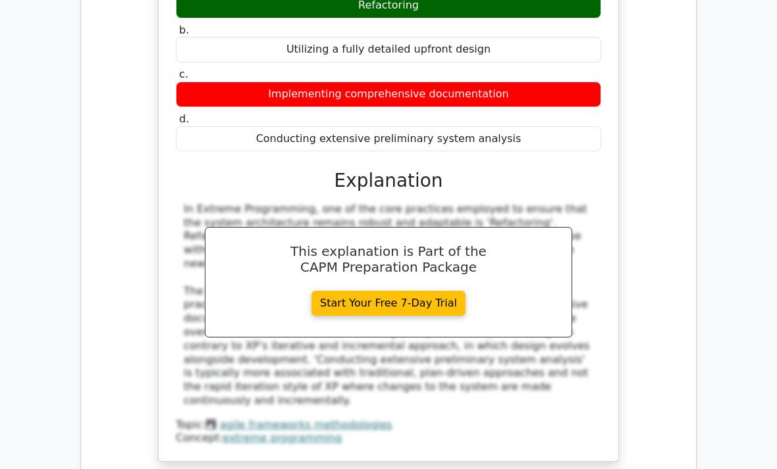
scroll to position [4043, 0]
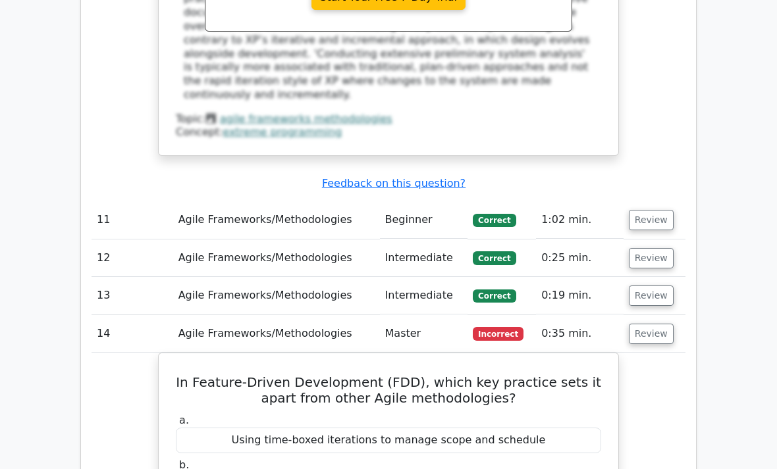
scroll to position [4358, 0]
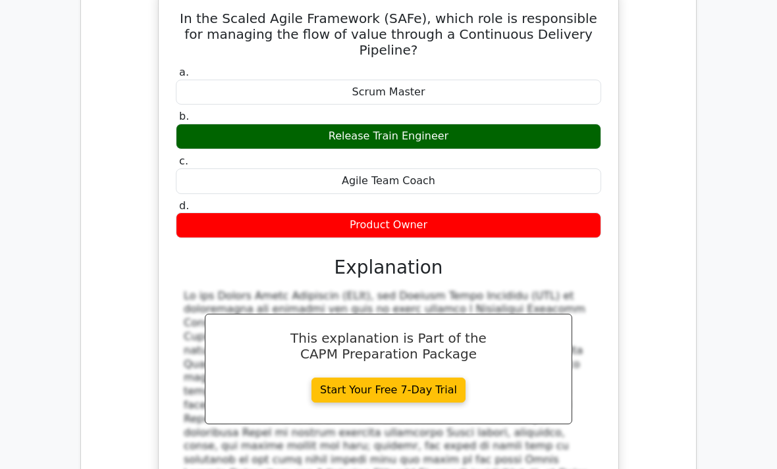
scroll to position [5314, 0]
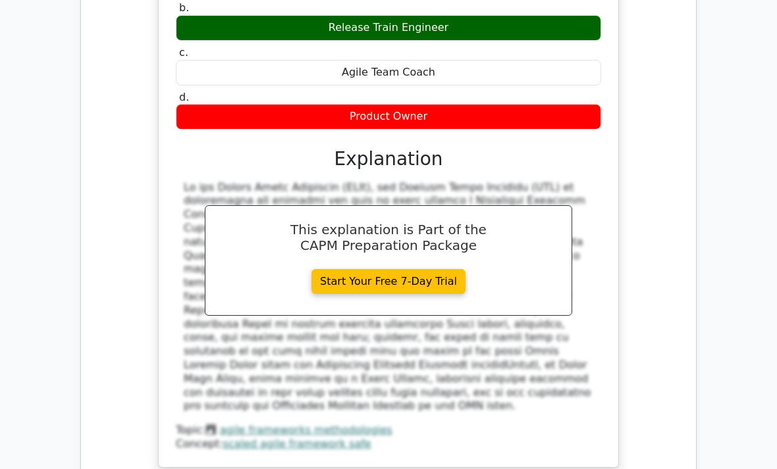
scroll to position [5381, 0]
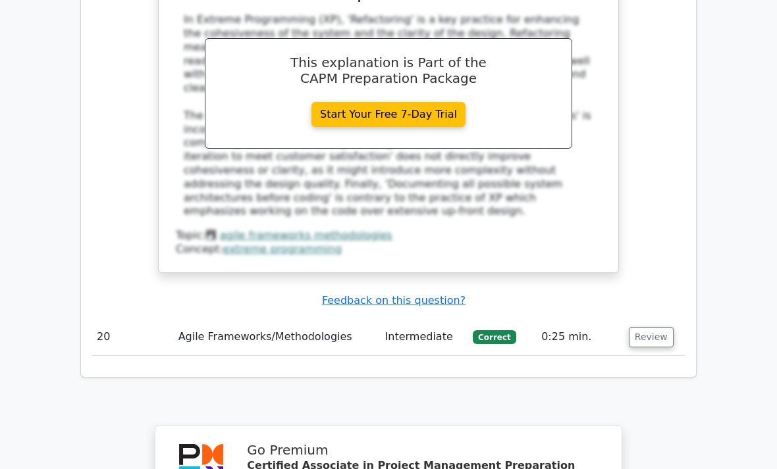
scroll to position [7036, 0]
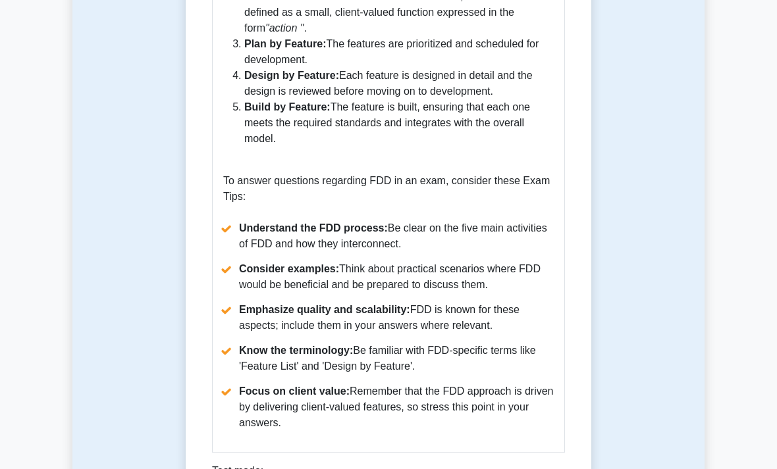
scroll to position [1206, 0]
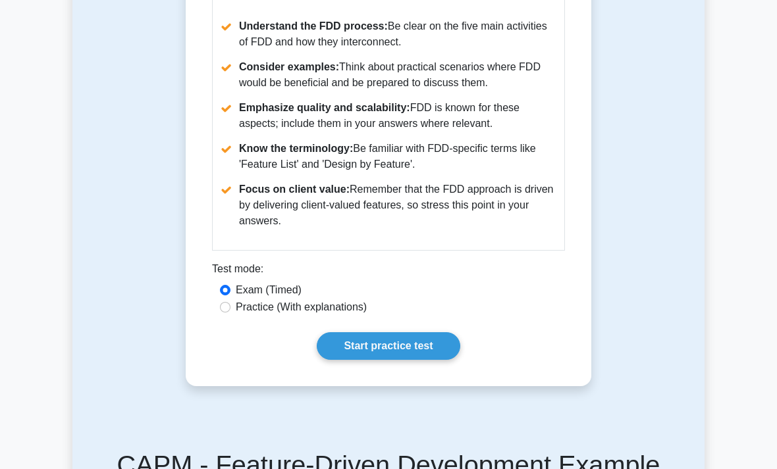
scroll to position [1389, 0]
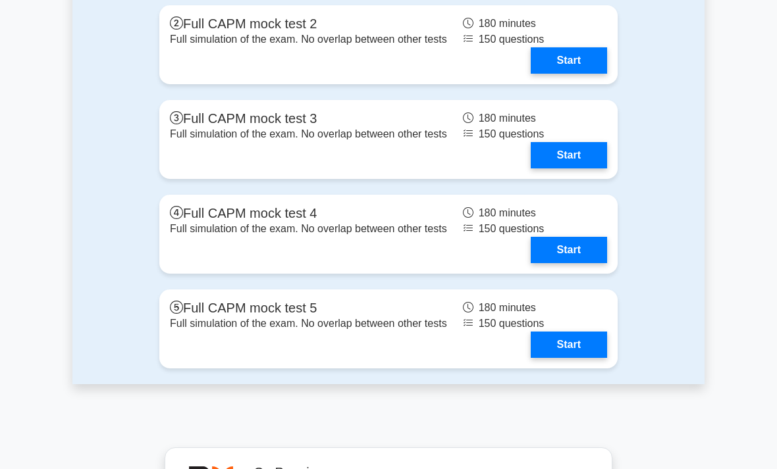
scroll to position [4128, 0]
click at [636, 130] on div "Full mock tests Full CAPM mock test 1 Full simulation of the exam. No overlap b…" at bounding box center [388, 127] width 632 height 514
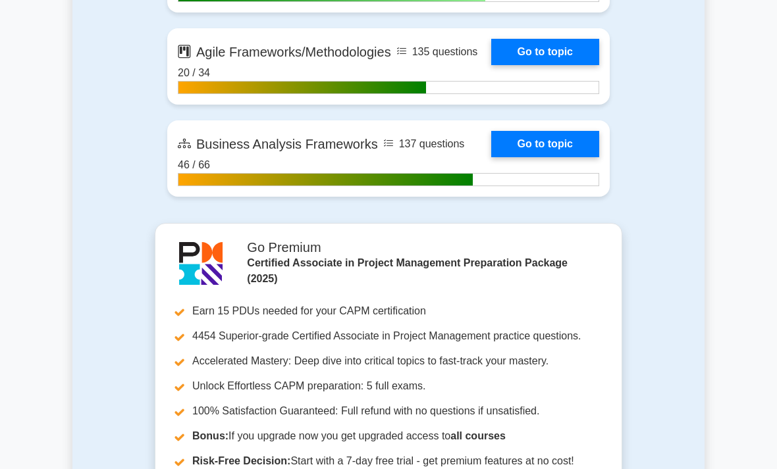
scroll to position [3256, 0]
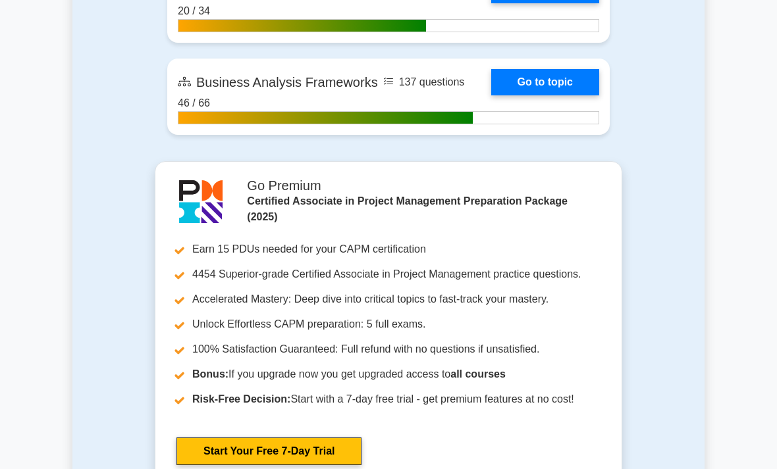
scroll to position [3319, 0]
